Goal: Information Seeking & Learning: Learn about a topic

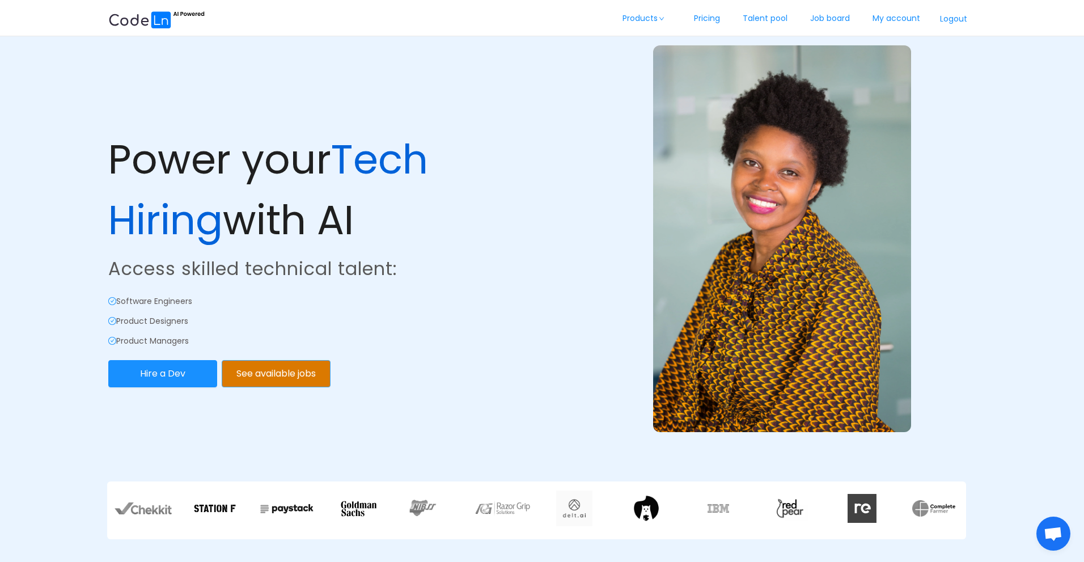
click at [270, 371] on button "See available jobs" at bounding box center [276, 373] width 109 height 27
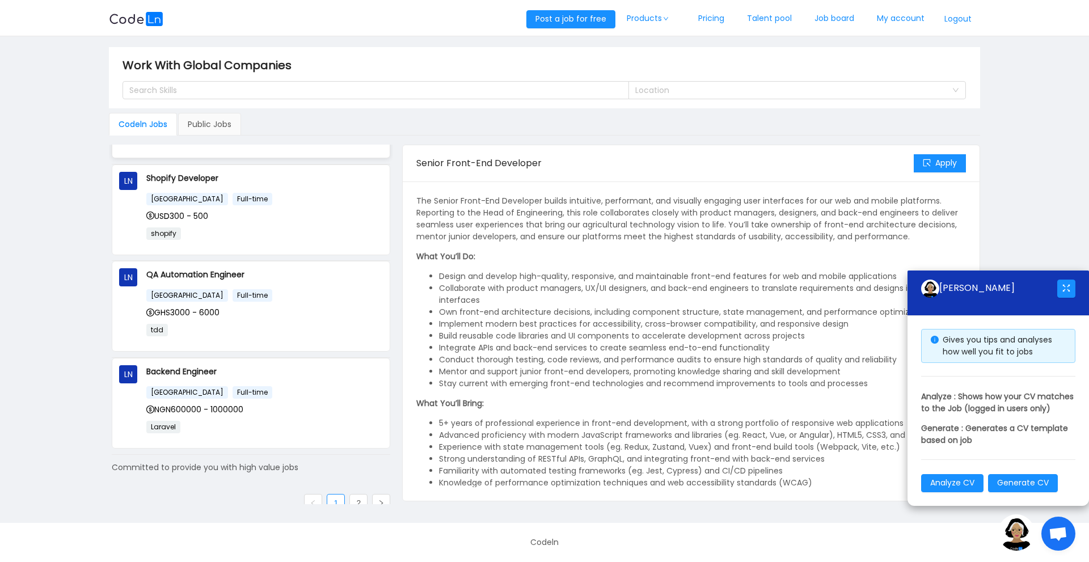
scroll to position [671, 0]
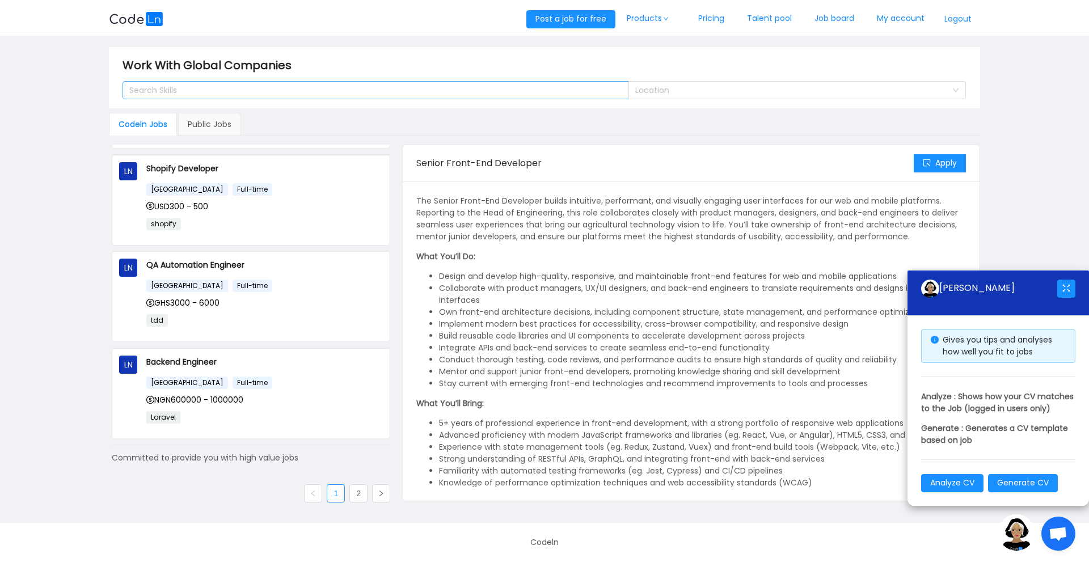
click at [554, 95] on div "Search Skills" at bounding box center [370, 89] width 483 height 11
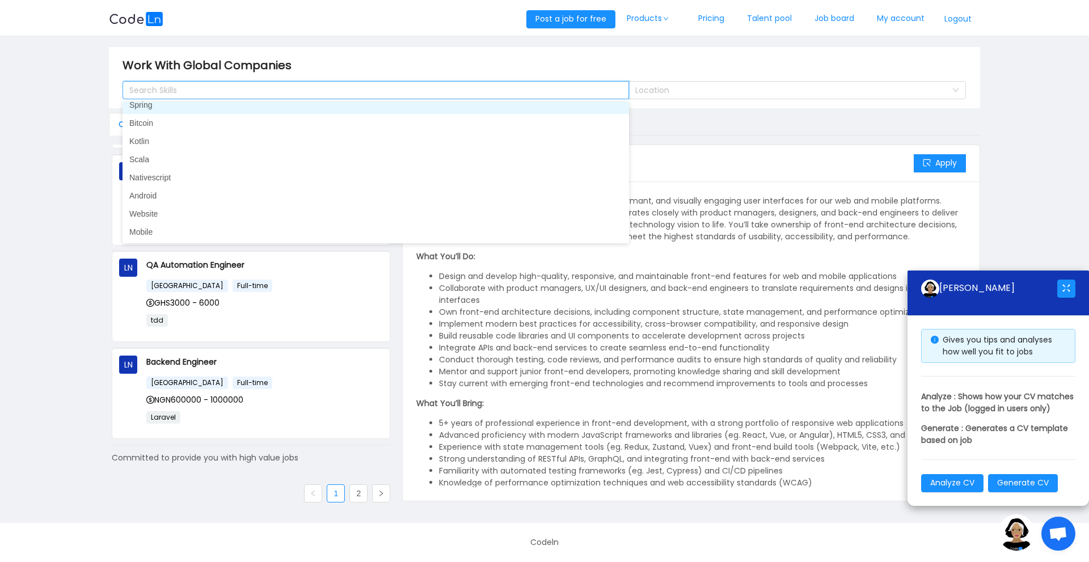
scroll to position [510, 0]
click at [343, 90] on div "Search Skills" at bounding box center [370, 89] width 483 height 11
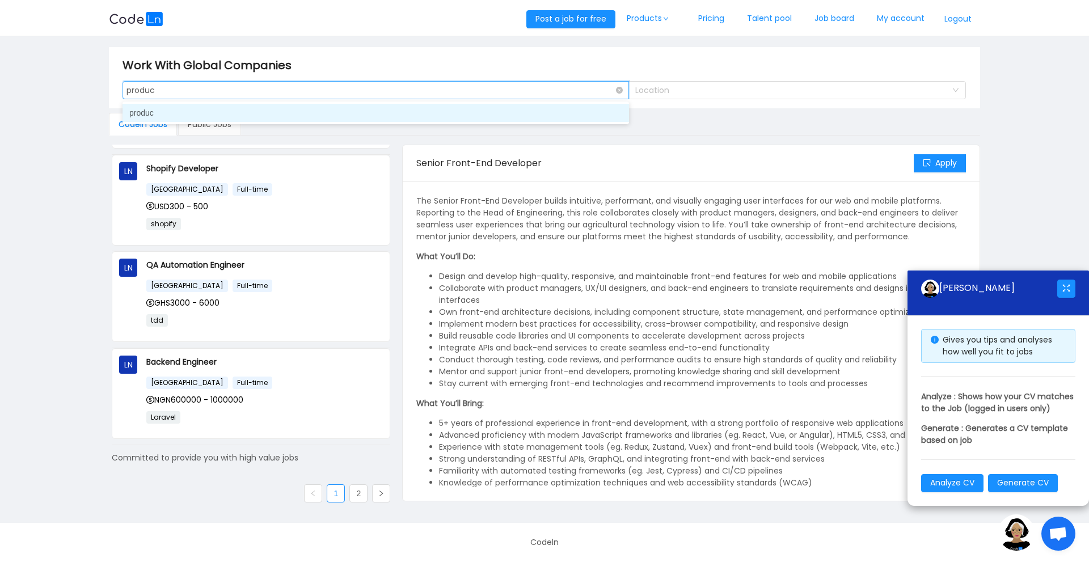
type input "product"
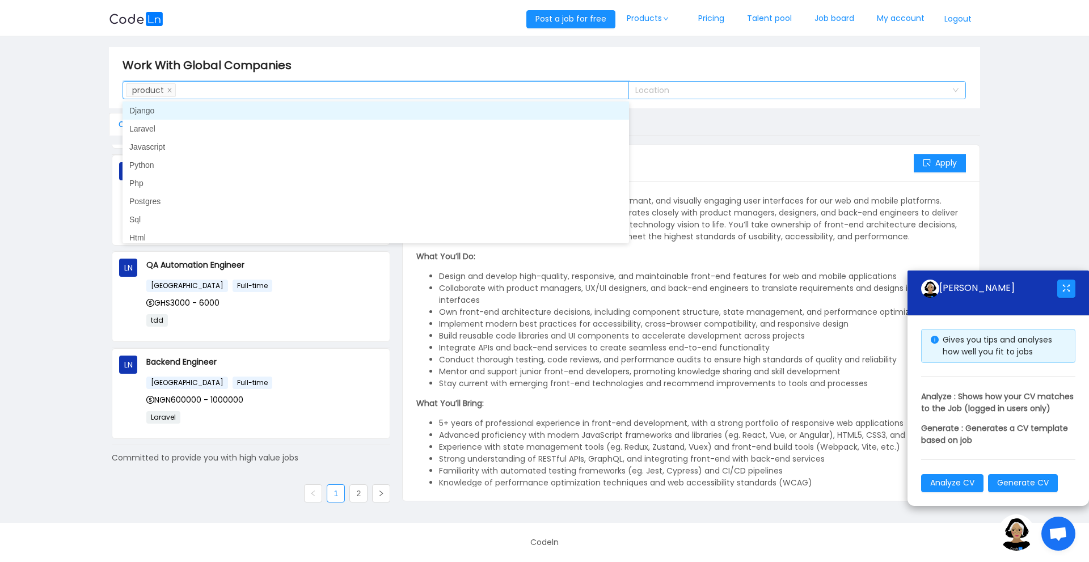
click at [804, 95] on div "Location" at bounding box center [790, 89] width 311 height 11
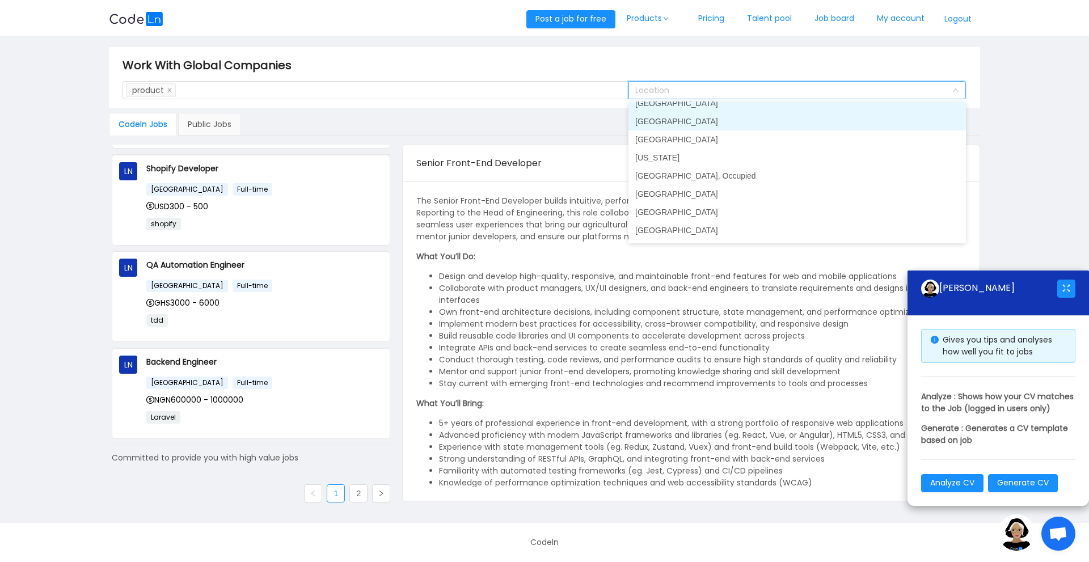
scroll to position [2978, 0]
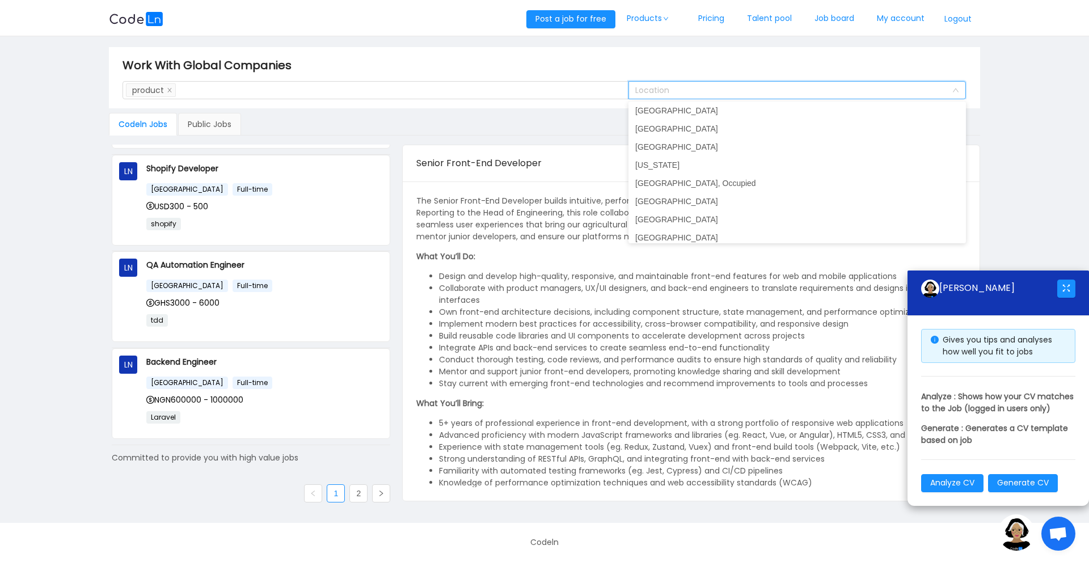
click at [798, 91] on input at bounding box center [793, 90] width 316 height 17
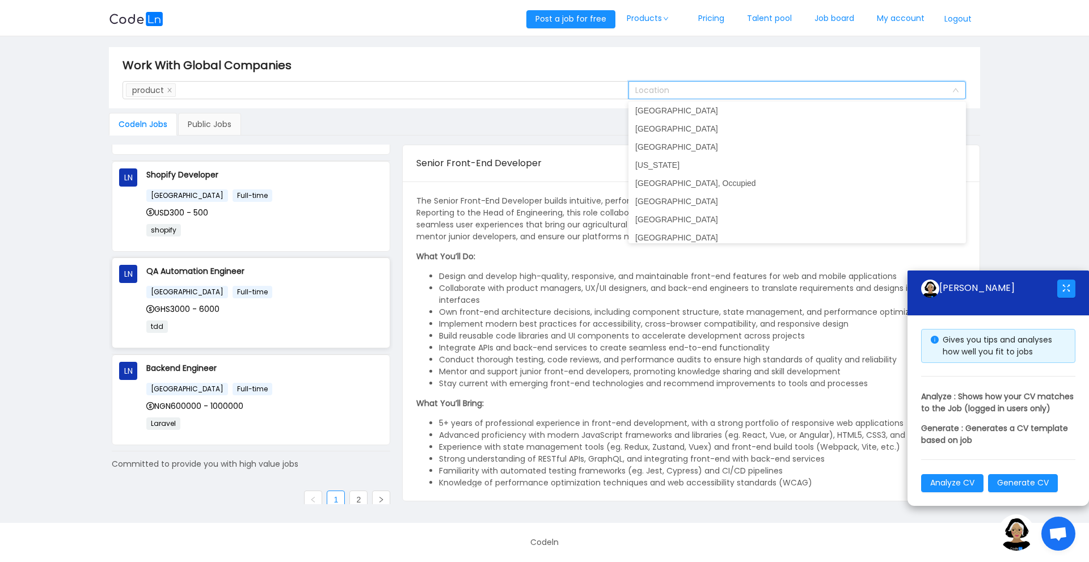
scroll to position [671, 0]
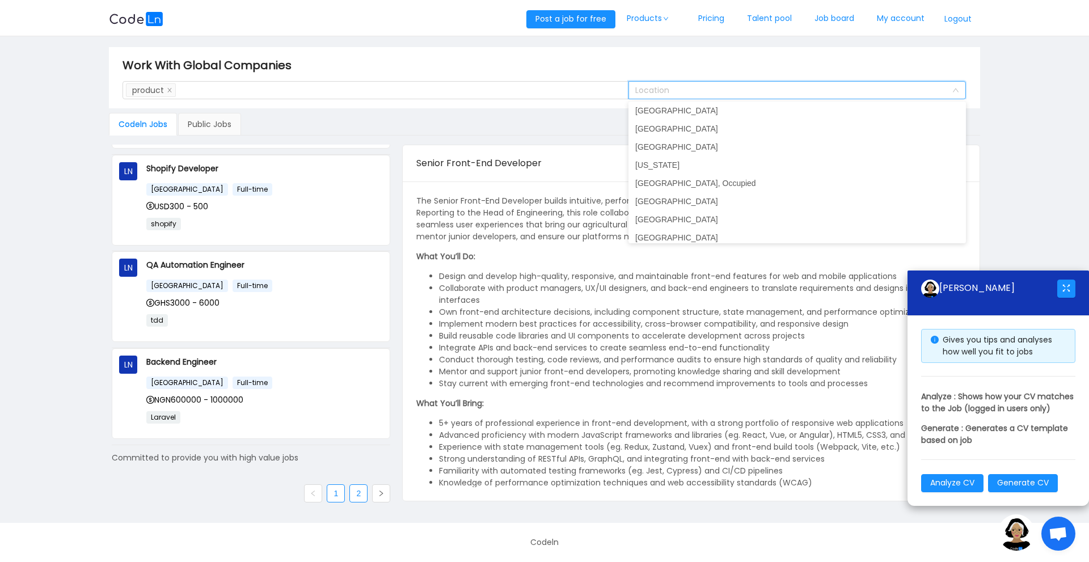
click at [357, 498] on link "2" at bounding box center [358, 493] width 17 height 17
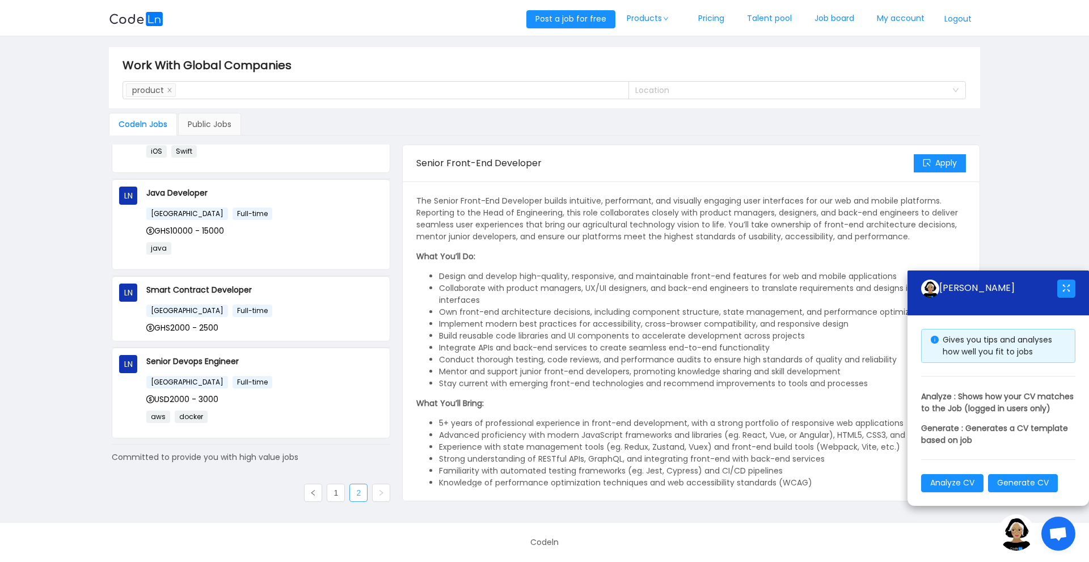
scroll to position [2, 0]
click at [212, 117] on div "Public Jobs" at bounding box center [209, 124] width 63 height 23
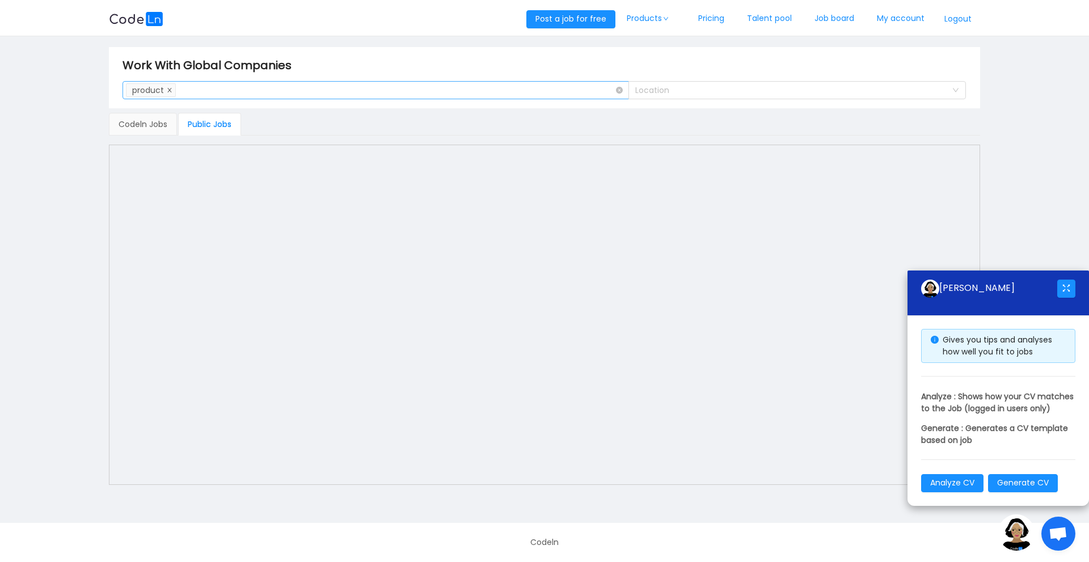
click at [168, 90] on icon "icon: close" at bounding box center [170, 90] width 6 height 6
